Goal: Book appointment/travel/reservation

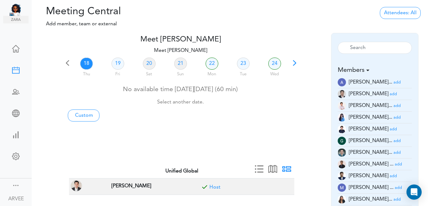
scroll to position [18, 0]
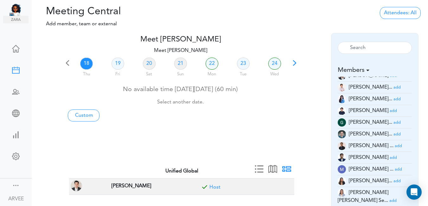
click at [293, 63] on span at bounding box center [294, 65] width 9 height 9
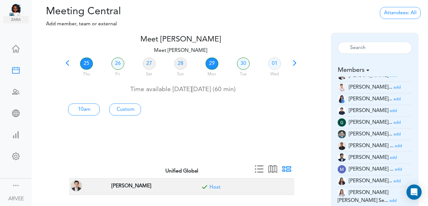
click at [211, 63] on link "29" at bounding box center [211, 64] width 13 height 12
click at [211, 62] on link "29" at bounding box center [211, 64] width 13 height 12
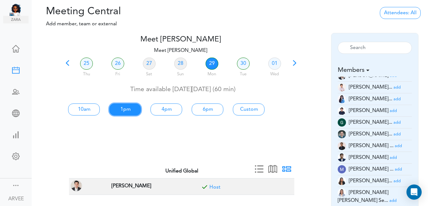
click at [124, 110] on link "1pm" at bounding box center [125, 110] width 32 height 12
type input "Meet [PERSON_NAME]"
type input "[URL][DOMAIN_NAME][SECURITY_DATA]"
type input "[DATE]T13:00"
type input "[DATE]T14:00"
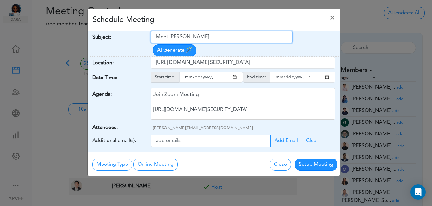
drag, startPoint x: 158, startPoint y: 36, endPoint x: 213, endPoint y: 37, distance: 55.1
click at [213, 37] on input "Meet [PERSON_NAME]" at bounding box center [222, 37] width 142 height 12
paste input "Client Call: [PERSON_NAME] – Tax Planning Results"
type input "Client Call: [PERSON_NAME] – Tax Planning Results"
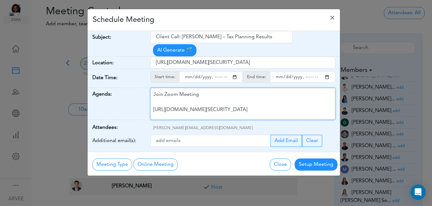
click at [207, 93] on div "Join Zoom Meeting [URL][DOMAIN_NAME][SECURITY_DATA] Meeting ID: 9174257685 Pass…" at bounding box center [243, 104] width 185 height 32
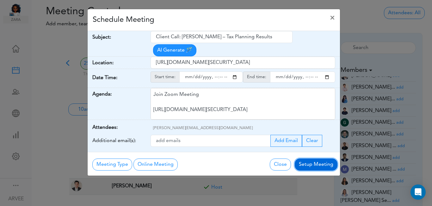
click at [317, 159] on button "Setup Meeting" at bounding box center [316, 165] width 43 height 12
